Goal: Task Accomplishment & Management: Complete application form

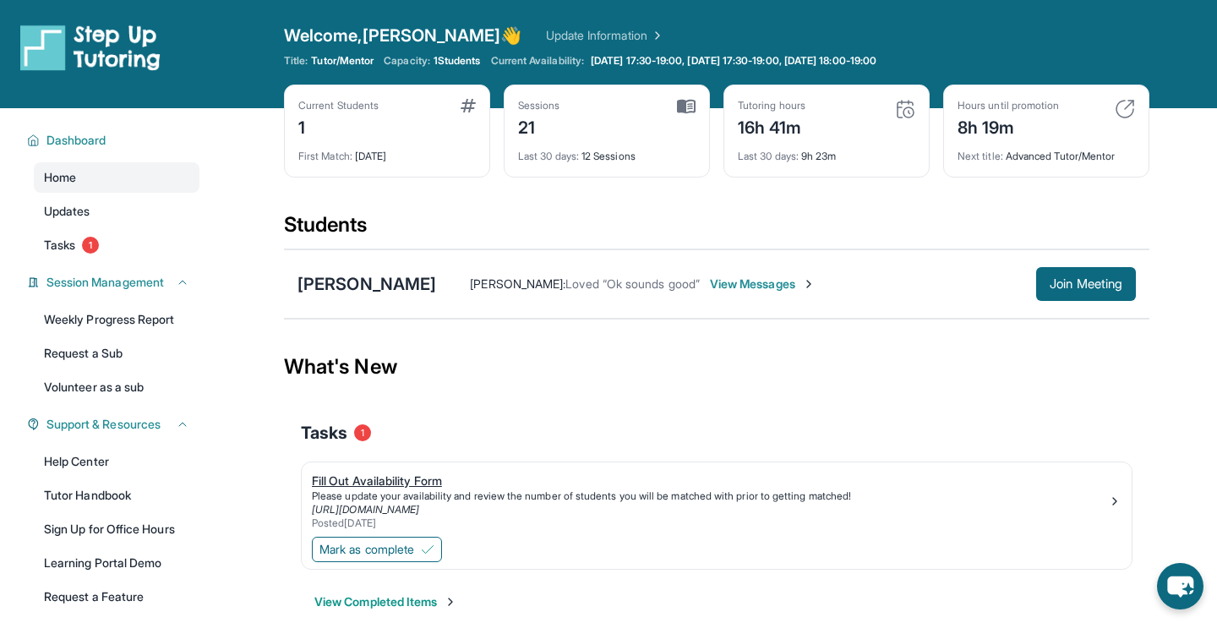
click at [377, 487] on div "Fill Out Availability Form" at bounding box center [710, 480] width 796 height 17
click at [401, 554] on span "Mark as complete" at bounding box center [366, 549] width 95 height 17
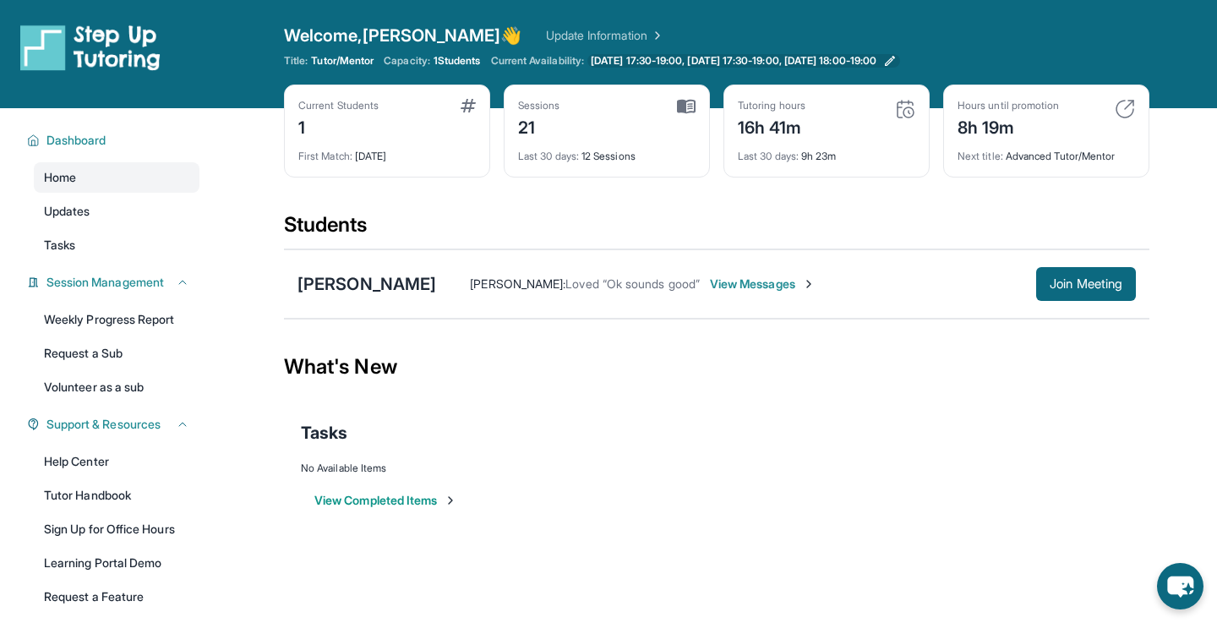
click at [896, 60] on icon at bounding box center [890, 61] width 14 height 14
